Goal: Information Seeking & Learning: Learn about a topic

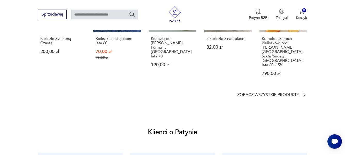
scroll to position [465, 0]
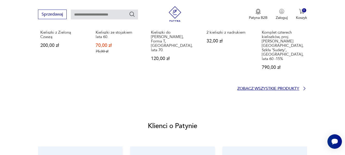
click at [295, 87] on p "Zobacz wszystkie produkty" at bounding box center [268, 88] width 62 height 3
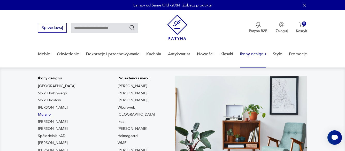
click at [49, 114] on link "Murano" at bounding box center [44, 114] width 13 height 5
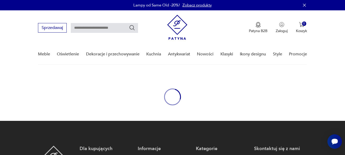
type input "******"
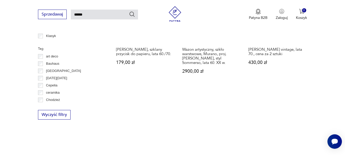
scroll to position [377, 0]
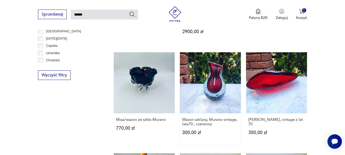
click at [213, 91] on link "Wazon szklany, Murano vintage, lata70., czerwony 300,00 zł" at bounding box center [210, 98] width 61 height 92
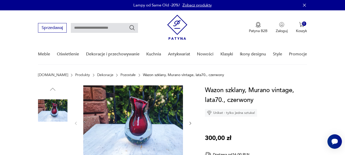
scroll to position [52, 0]
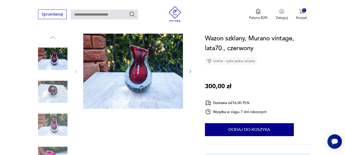
click at [189, 71] on icon "button" at bounding box center [190, 71] width 4 height 4
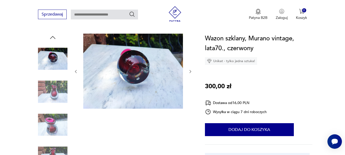
click at [189, 71] on icon "button" at bounding box center [190, 71] width 4 height 4
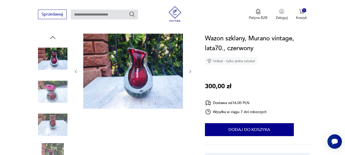
click at [189, 71] on icon "button" at bounding box center [190, 71] width 4 height 4
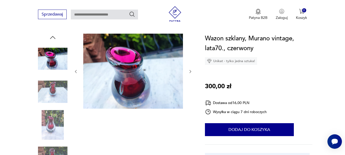
click at [189, 71] on icon "button" at bounding box center [190, 71] width 4 height 4
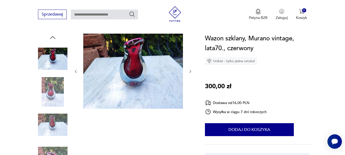
click at [189, 71] on icon "button" at bounding box center [190, 71] width 4 height 4
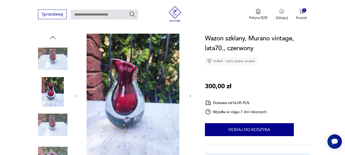
click at [189, 71] on div at bounding box center [133, 96] width 119 height 124
type input "******"
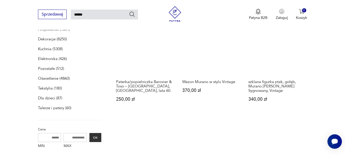
scroll to position [103, 0]
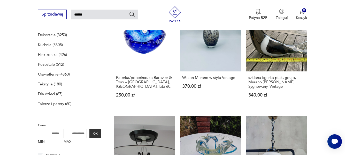
click at [46, 34] on p "Dekoracje (8250)" at bounding box center [52, 34] width 29 height 7
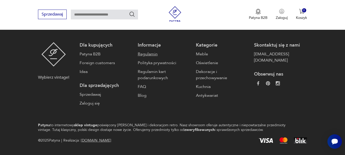
type input "******"
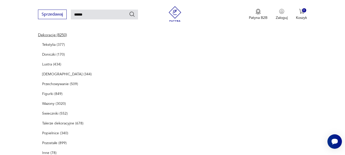
scroll to position [51, 0]
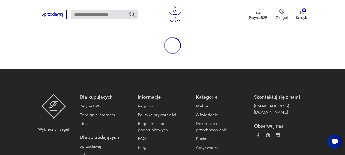
type input "******"
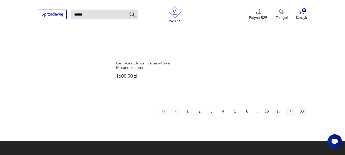
scroll to position [635, 0]
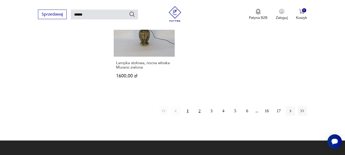
click at [199, 110] on button "2" at bounding box center [199, 110] width 9 height 9
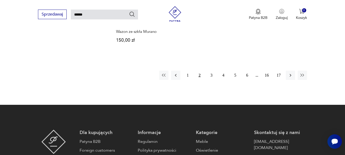
scroll to position [690, 0]
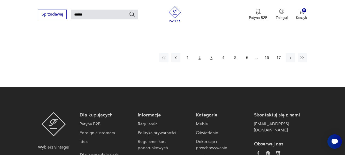
click at [210, 53] on button "3" at bounding box center [211, 57] width 9 height 9
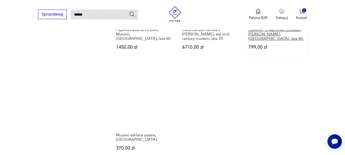
scroll to position [638, 0]
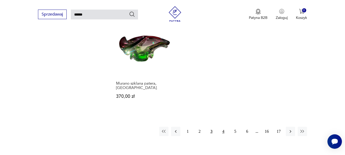
click at [224, 126] on button "4" at bounding box center [222, 130] width 9 height 9
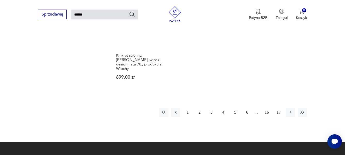
scroll to position [690, 0]
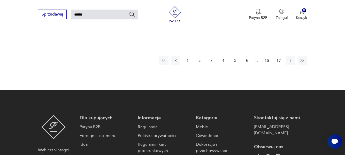
click at [234, 56] on button "5" at bounding box center [234, 60] width 9 height 9
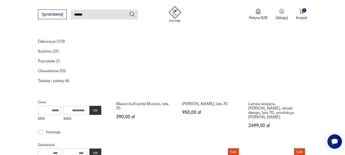
scroll to position [70, 0]
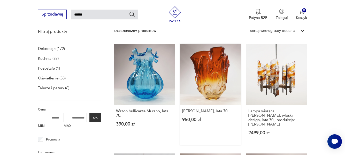
click at [211, 86] on link "[PERSON_NAME], lata 70. 950,00 zł" at bounding box center [210, 94] width 61 height 101
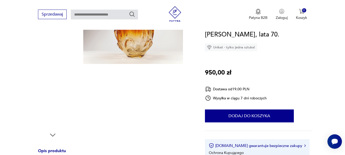
scroll to position [52, 0]
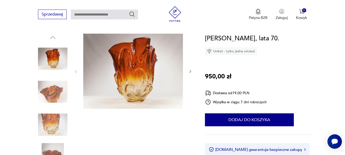
click at [191, 72] on icon "button" at bounding box center [190, 71] width 4 height 4
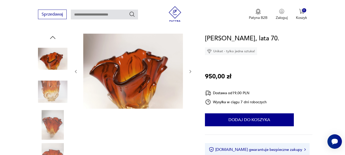
click at [190, 71] on icon "button" at bounding box center [190, 71] width 4 height 4
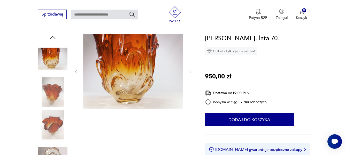
click at [190, 71] on icon "button" at bounding box center [190, 71] width 4 height 4
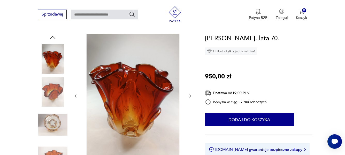
click at [190, 71] on div at bounding box center [133, 96] width 119 height 124
click at [191, 96] on icon "button" at bounding box center [190, 96] width 4 height 4
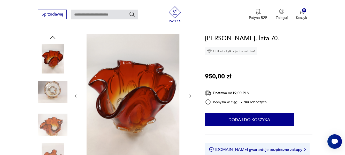
click at [191, 96] on icon "button" at bounding box center [190, 96] width 4 height 4
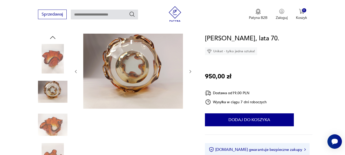
click at [189, 70] on icon "button" at bounding box center [190, 71] width 4 height 4
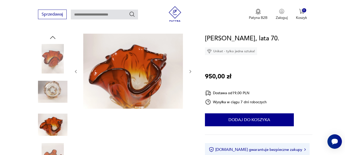
click at [189, 70] on icon "button" at bounding box center [190, 71] width 4 height 4
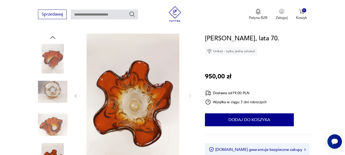
type input "******"
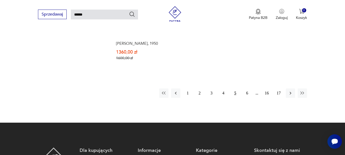
scroll to position [679, 0]
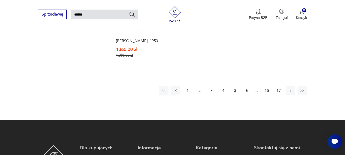
click at [248, 86] on button "6" at bounding box center [246, 90] width 9 height 9
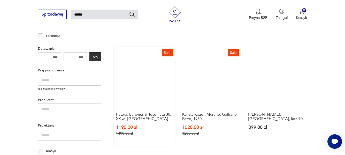
scroll to position [276, 0]
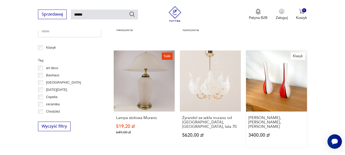
click at [285, 91] on link "[PERSON_NAME], [PERSON_NAME], szkło Murano 3400,00 zł" at bounding box center [276, 98] width 61 height 97
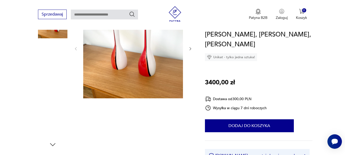
scroll to position [52, 0]
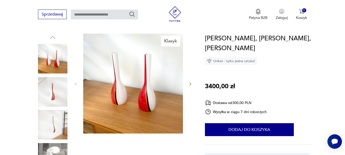
click at [189, 83] on icon "button" at bounding box center [190, 84] width 4 height 4
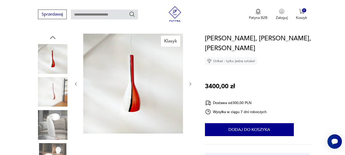
click at [189, 83] on icon "button" at bounding box center [190, 84] width 4 height 4
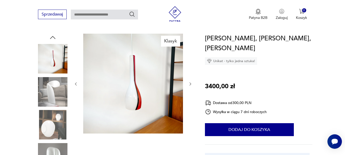
click at [189, 83] on icon "button" at bounding box center [190, 84] width 4 height 4
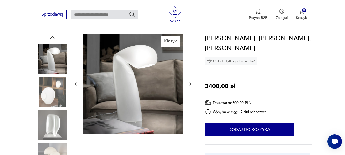
click at [189, 83] on icon "button" at bounding box center [190, 84] width 4 height 4
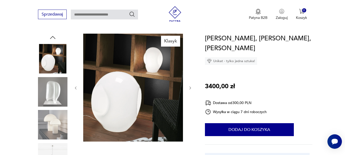
click at [189, 83] on div at bounding box center [133, 88] width 119 height 108
type input "******"
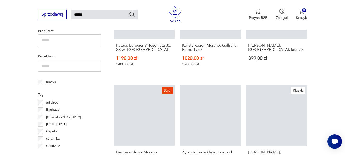
scroll to position [270, 0]
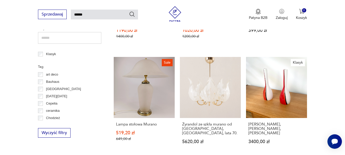
click at [54, 118] on p "Chodzież" at bounding box center [53, 118] width 14 height 6
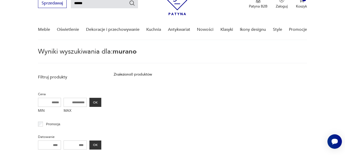
scroll to position [18, 0]
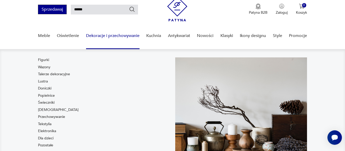
click at [60, 10] on button "Sprzedawaj" at bounding box center [52, 10] width 29 height 10
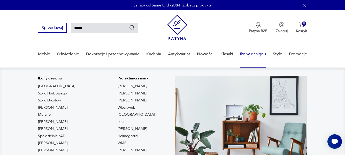
click at [248, 53] on link "Ikony designu" at bounding box center [253, 54] width 26 height 20
click at [245, 53] on link "Ikony designu" at bounding box center [253, 54] width 26 height 20
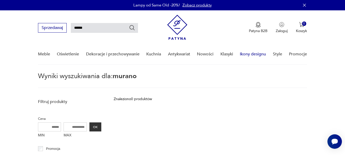
click at [246, 54] on link "Ikony designu" at bounding box center [253, 54] width 26 height 20
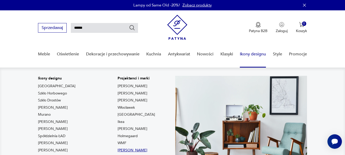
click at [117, 149] on link "[PERSON_NAME]" at bounding box center [132, 149] width 30 height 5
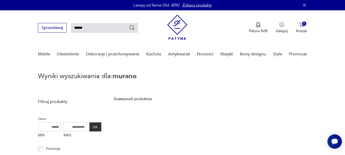
type input "*********"
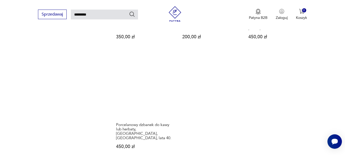
scroll to position [638, 0]
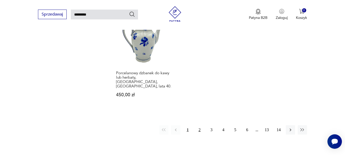
click at [200, 125] on button "2" at bounding box center [199, 129] width 9 height 9
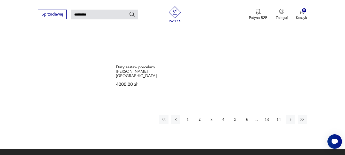
scroll to position [638, 0]
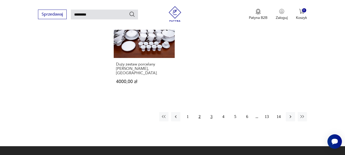
click at [210, 112] on button "3" at bounding box center [211, 116] width 9 height 9
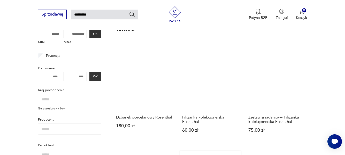
scroll to position [70, 0]
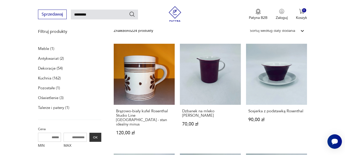
click at [56, 98] on p "Oświetlenie (3)" at bounding box center [51, 97] width 26 height 7
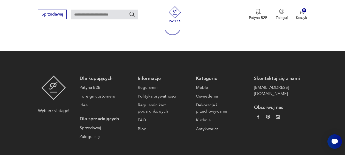
type input "*********"
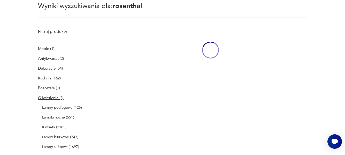
scroll to position [36, 0]
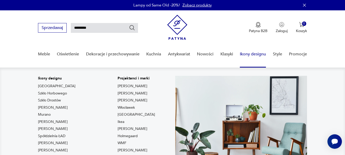
click at [62, 150] on link "[PERSON_NAME]" at bounding box center [53, 149] width 30 height 5
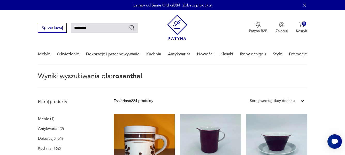
type input "*******"
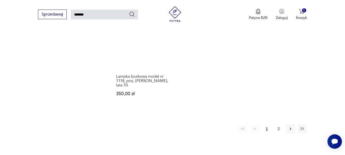
scroll to position [690, 0]
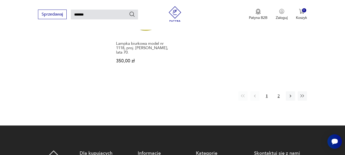
click at [279, 91] on button "2" at bounding box center [278, 95] width 9 height 9
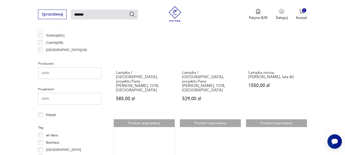
scroll to position [173, 0]
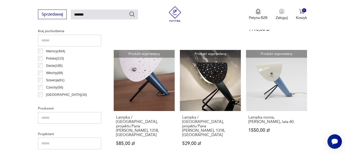
click at [51, 60] on p "Polska ( 213 )" at bounding box center [55, 59] width 18 height 6
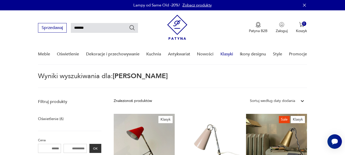
click at [223, 54] on link "Klasyki" at bounding box center [226, 54] width 13 height 20
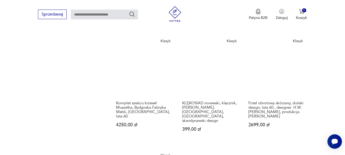
scroll to position [638, 0]
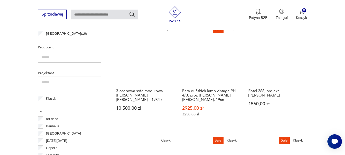
scroll to position [226, 0]
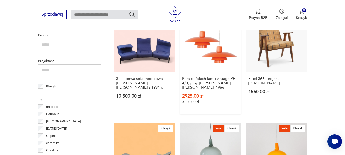
click at [217, 63] on link "Sale Klasyk Para duńskich lamp vintage PH 4/3, proj. Poul Henningsen, Louis Pou…" at bounding box center [210, 62] width 61 height 103
